Goal: Navigation & Orientation: Find specific page/section

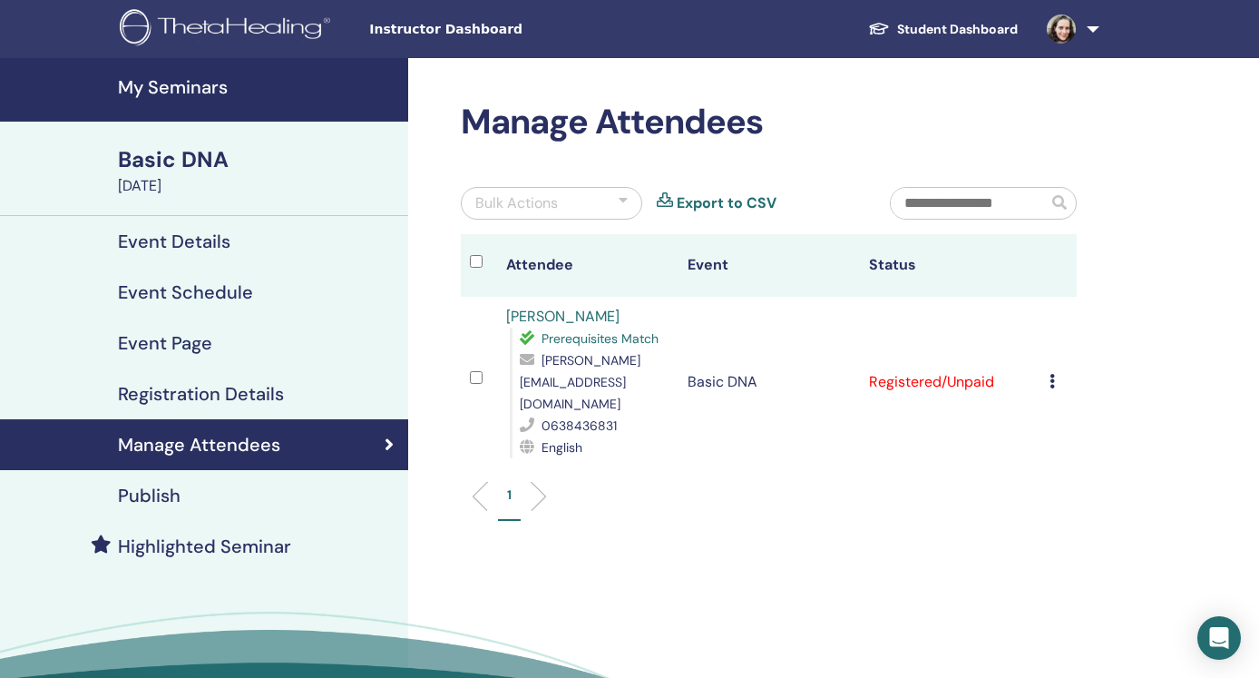
click at [543, 485] on ul "1" at bounding box center [768, 502] width 585 height 35
click at [1083, 24] on span at bounding box center [1062, 28] width 44 height 15
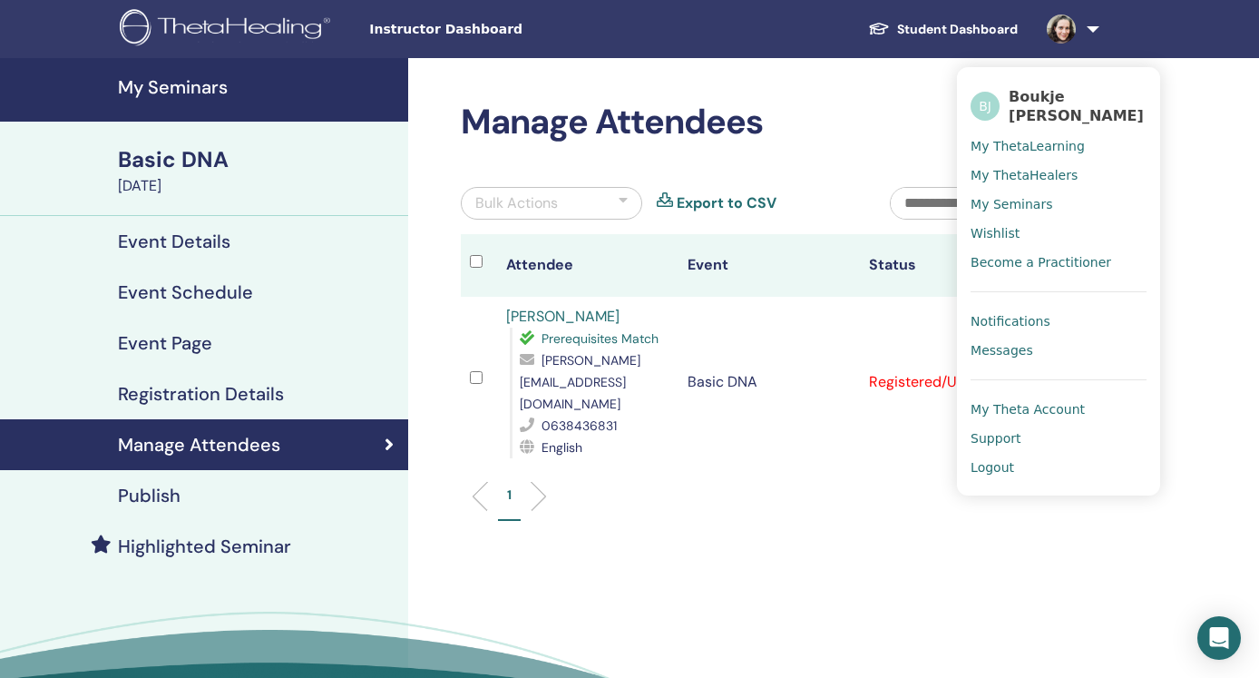
click at [1026, 322] on span "Notifications" at bounding box center [1011, 321] width 80 height 16
